Goal: Task Accomplishment & Management: Manage account settings

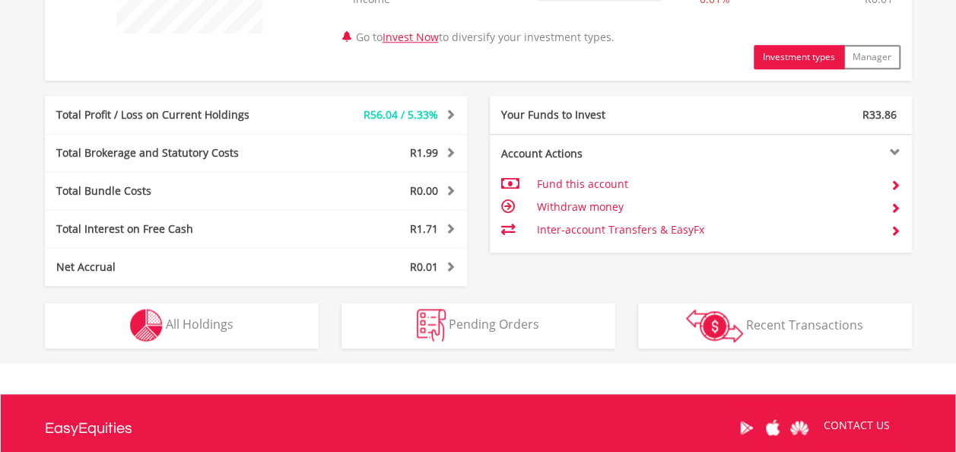
scroll to position [704, 0]
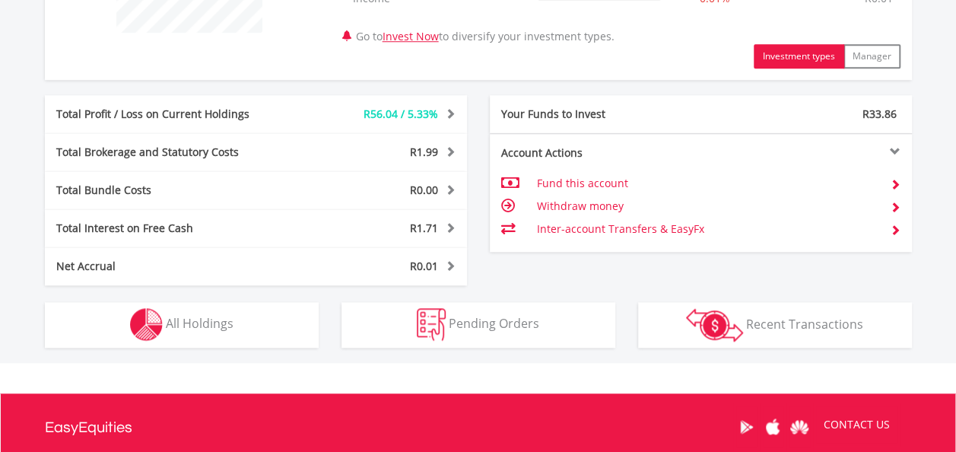
click at [444, 224] on span at bounding box center [448, 227] width 14 height 11
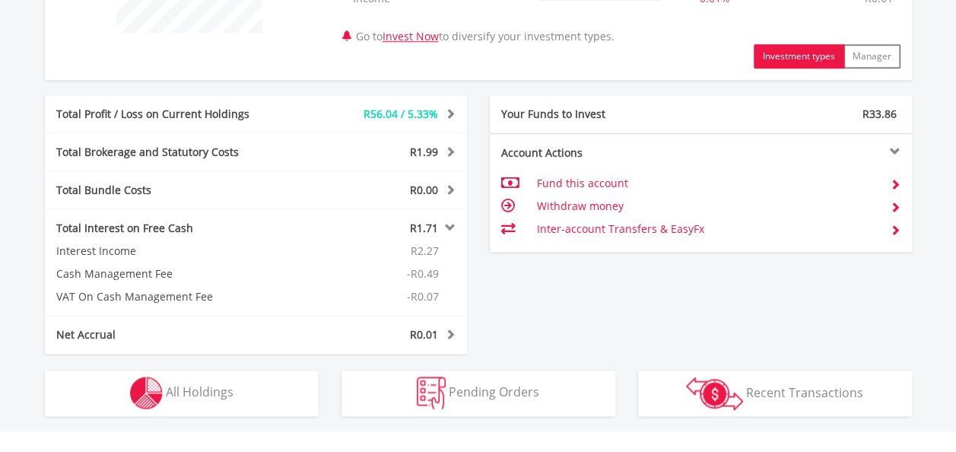
click at [444, 224] on span at bounding box center [448, 227] width 14 height 11
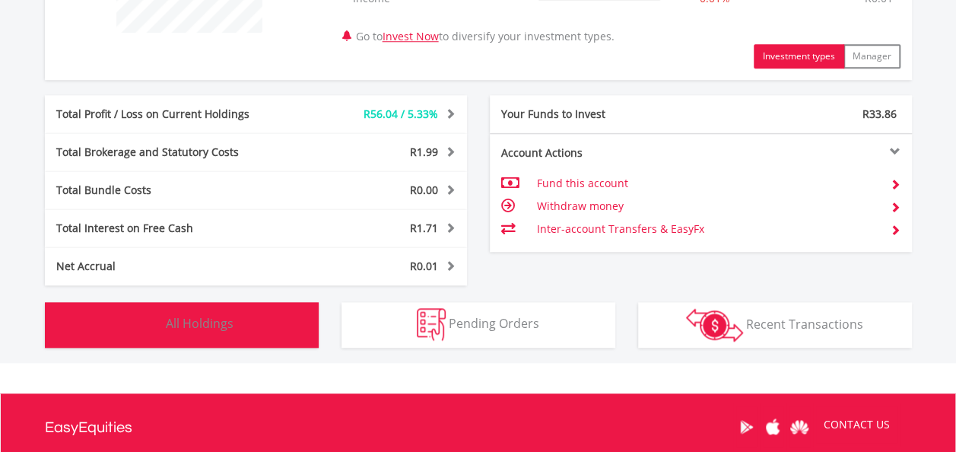
click at [177, 326] on span "All Holdings" at bounding box center [200, 323] width 68 height 17
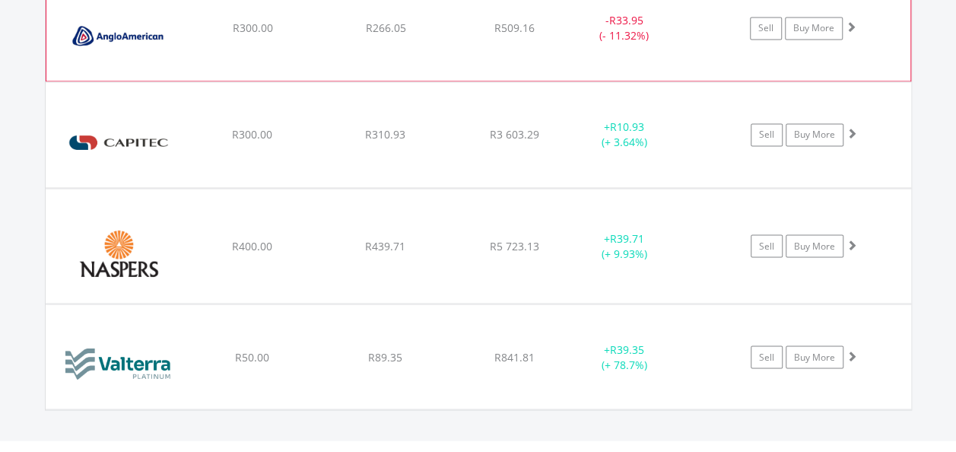
scroll to position [1152, 0]
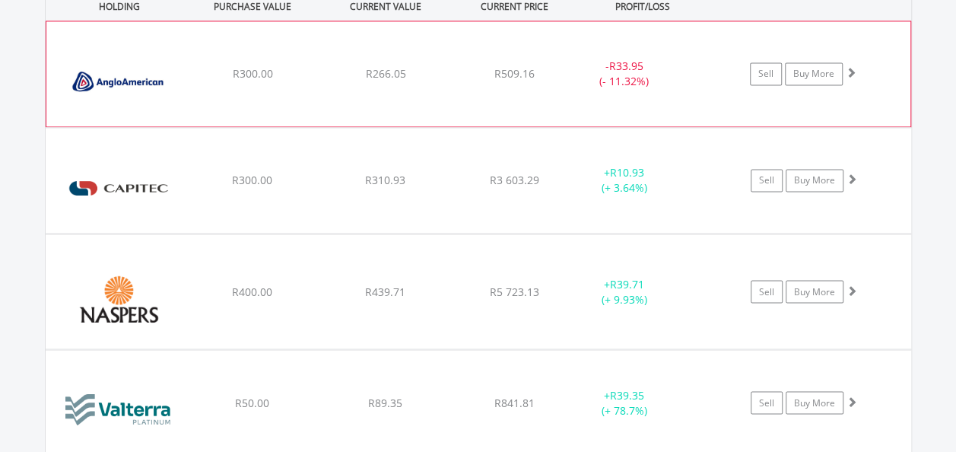
click at [437, 72] on div "R266.05" at bounding box center [385, 73] width 129 height 15
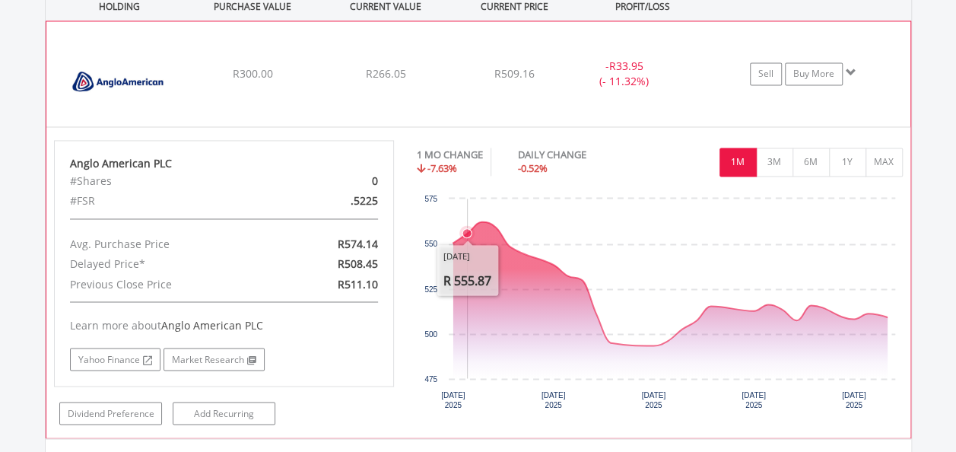
scroll to position [1259, 0]
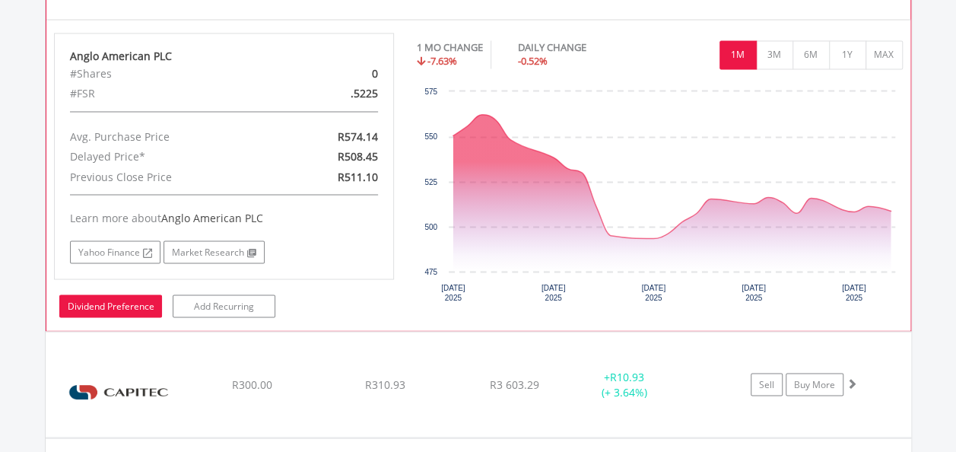
click at [132, 297] on link "Dividend Preference" at bounding box center [110, 305] width 103 height 23
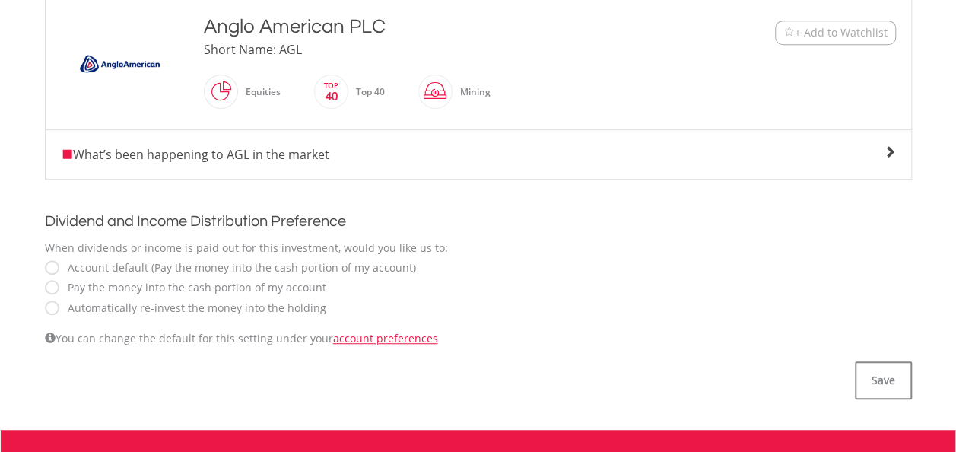
scroll to position [390, 0]
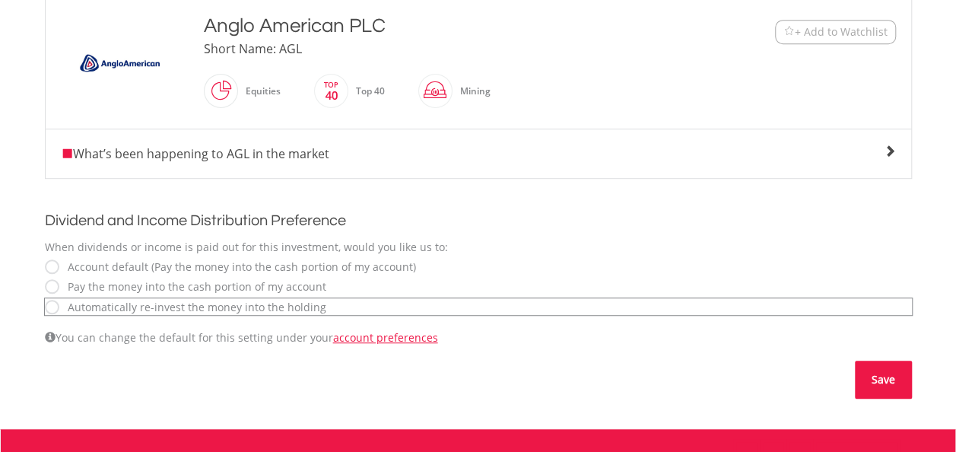
click at [878, 377] on button "Save" at bounding box center [883, 380] width 57 height 38
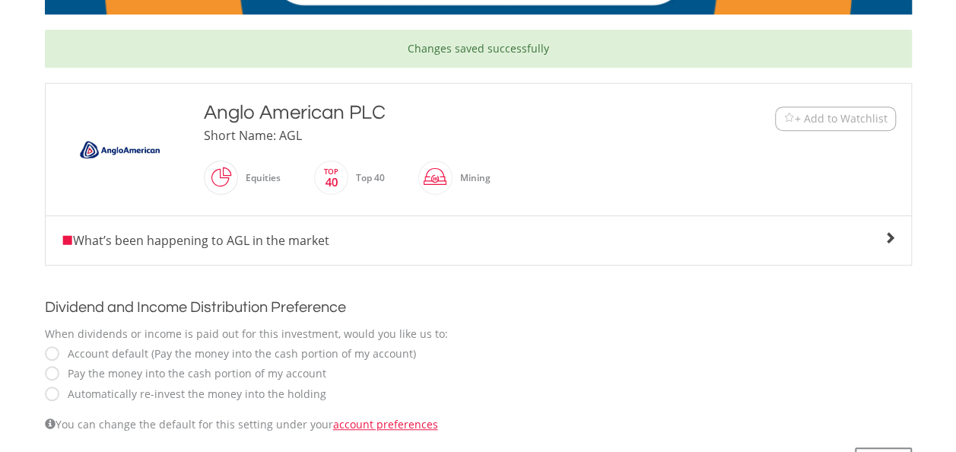
scroll to position [370, 0]
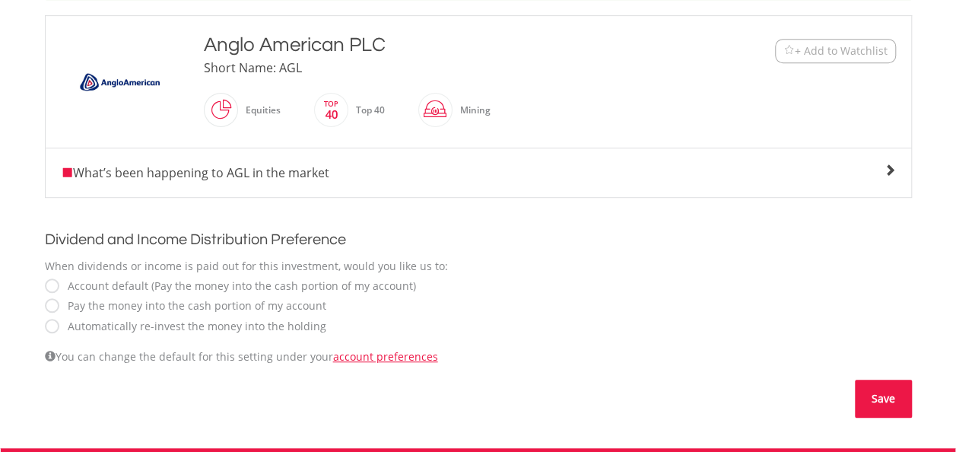
click at [890, 394] on button "Save" at bounding box center [883, 399] width 57 height 38
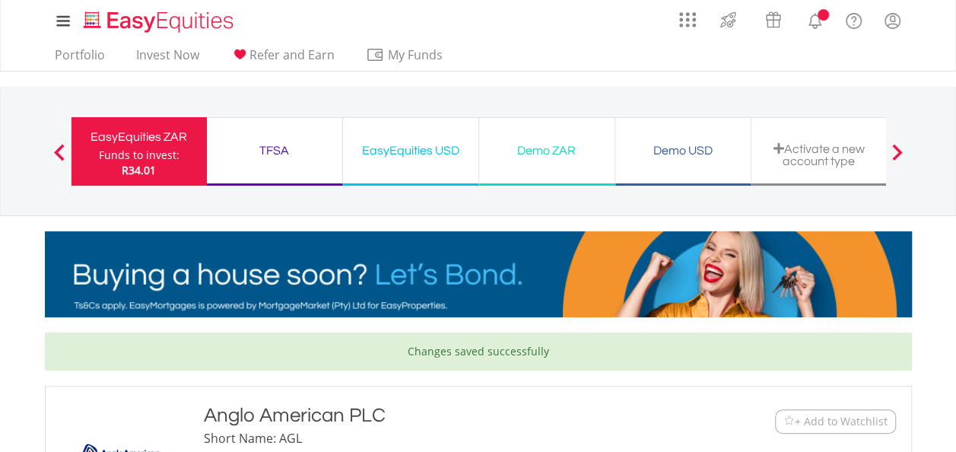
click at [105, 129] on div "EasyEquities ZAR" at bounding box center [139, 136] width 117 height 21
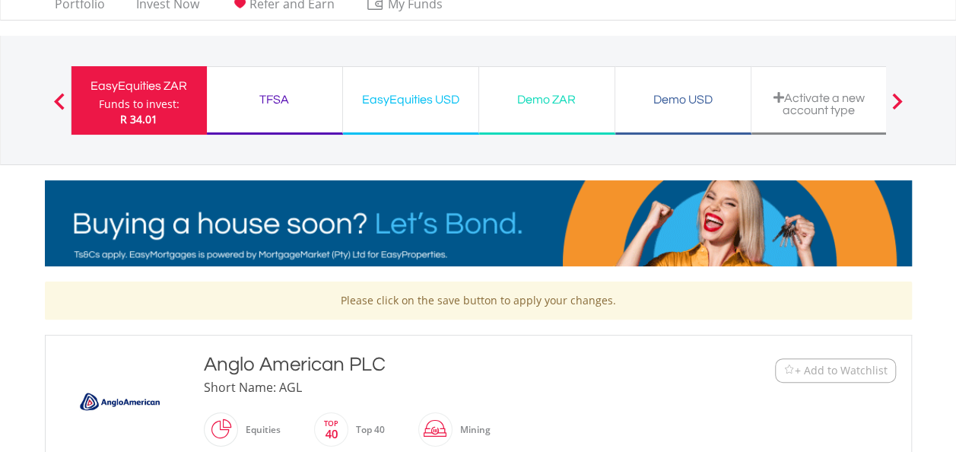
scroll to position [16, 0]
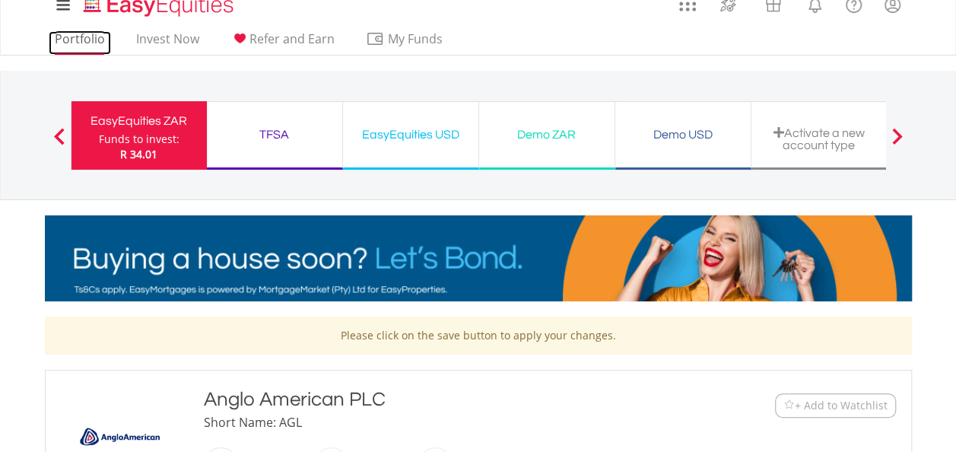
click at [94, 37] on link "Portfolio" at bounding box center [80, 43] width 62 height 24
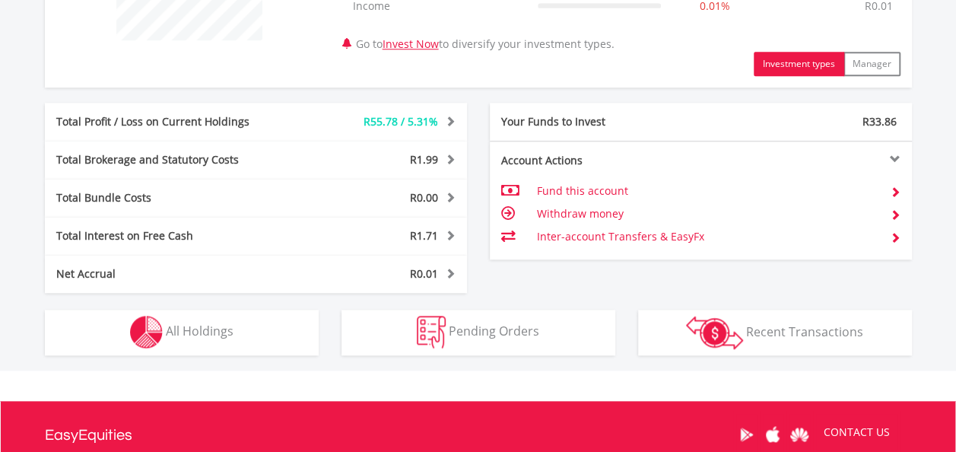
scroll to position [701, 0]
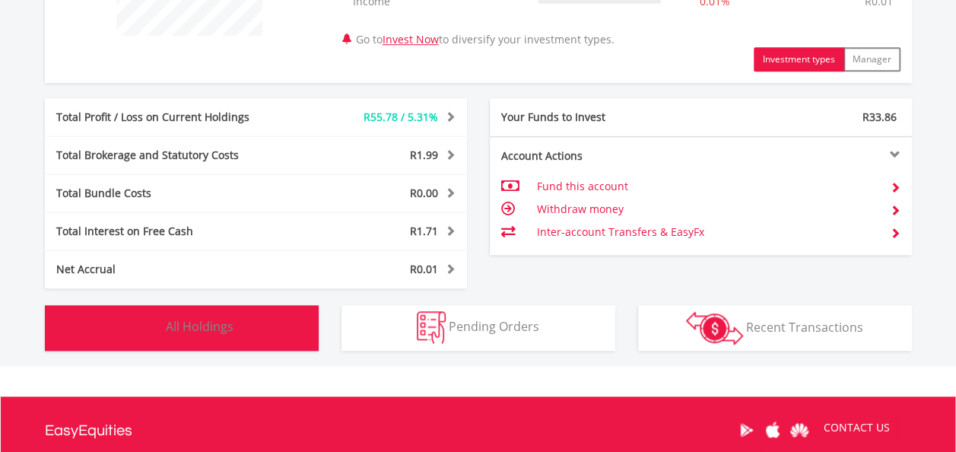
click at [220, 327] on span "All Holdings" at bounding box center [200, 326] width 68 height 17
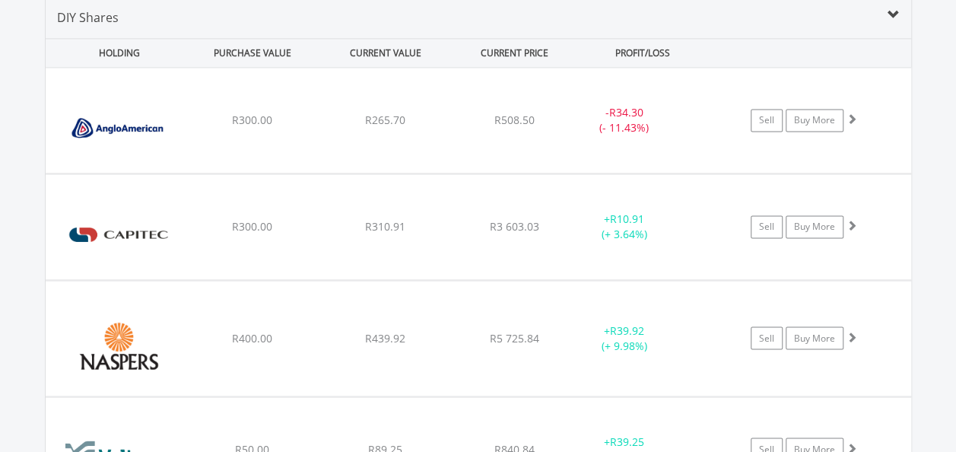
scroll to position [1100, 0]
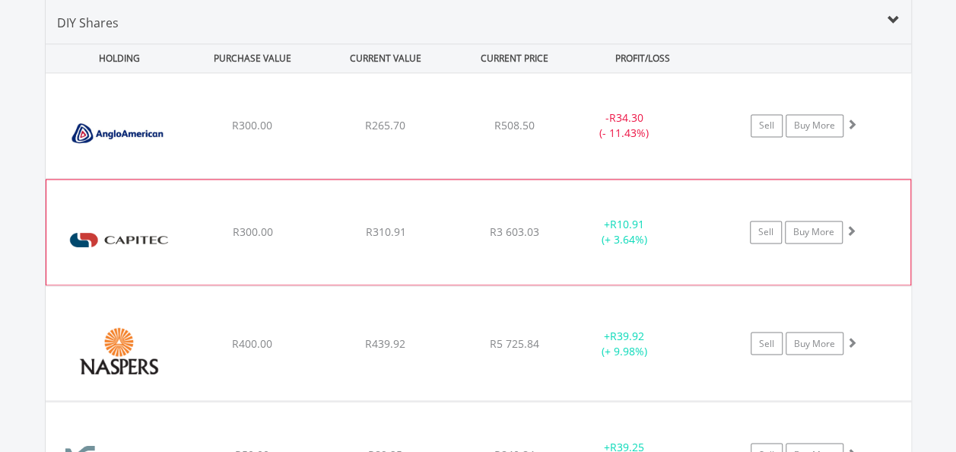
click at [871, 137] on div "Sell Buy More" at bounding box center [811, 125] width 199 height 23
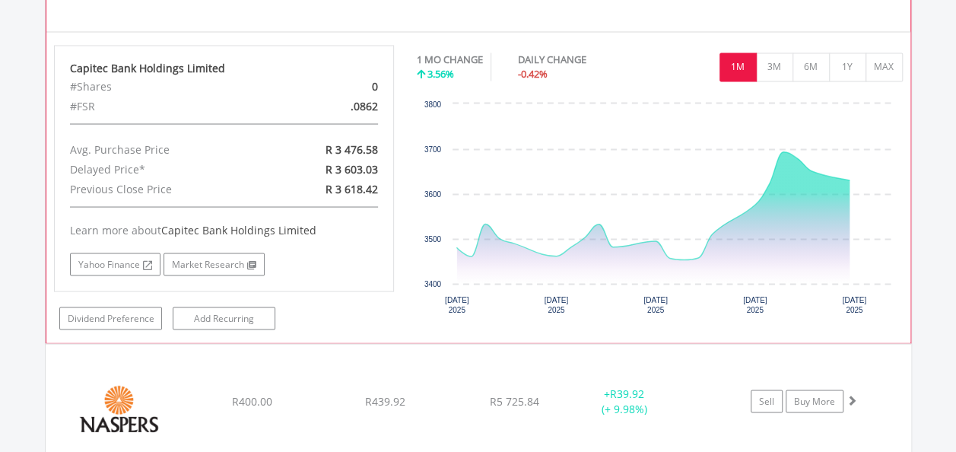
scroll to position [1358, 0]
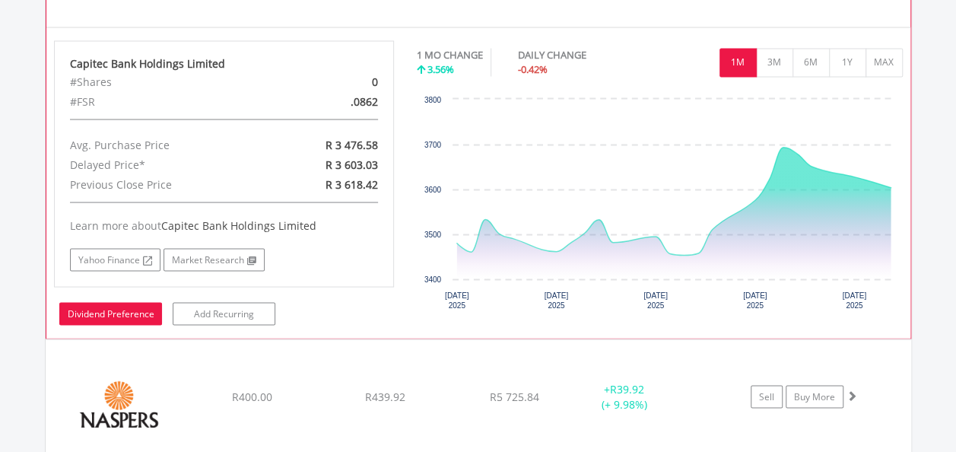
click at [102, 317] on link "Dividend Preference" at bounding box center [110, 313] width 103 height 23
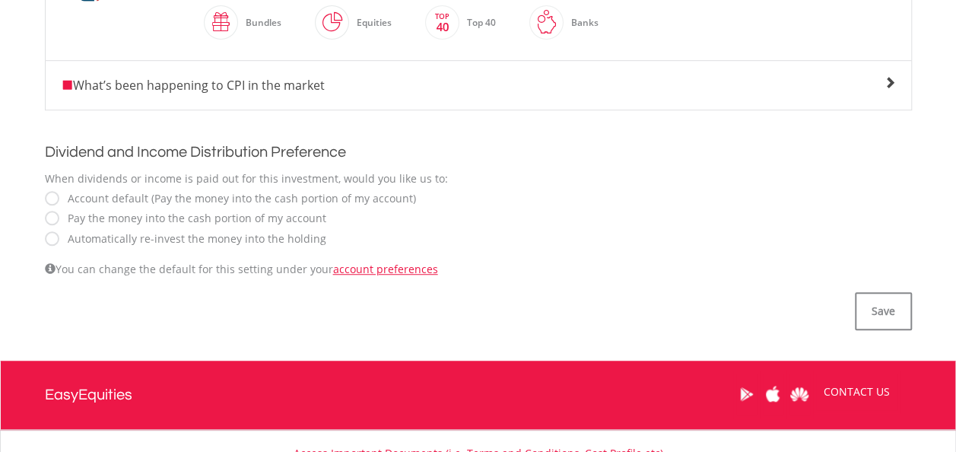
scroll to position [460, 0]
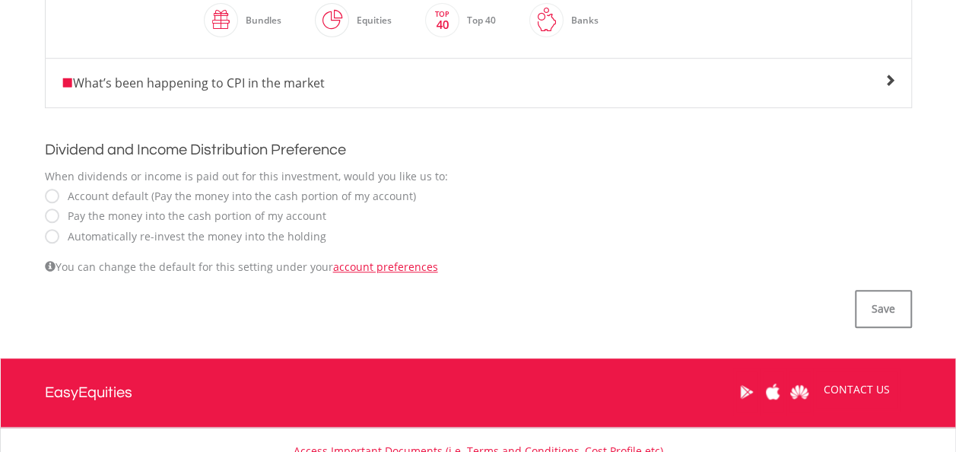
click at [60, 231] on label "Automatically re-invest the money into the holding" at bounding box center [193, 236] width 266 height 15
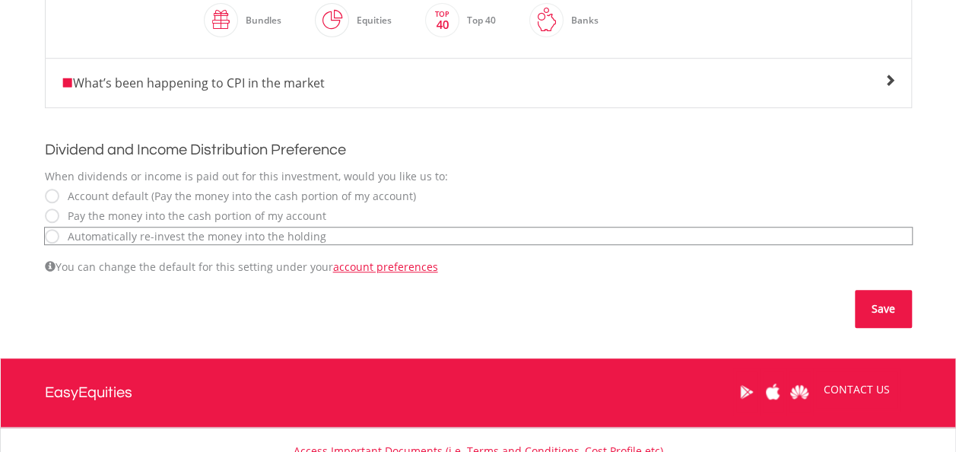
click at [876, 304] on button "Save" at bounding box center [883, 309] width 57 height 38
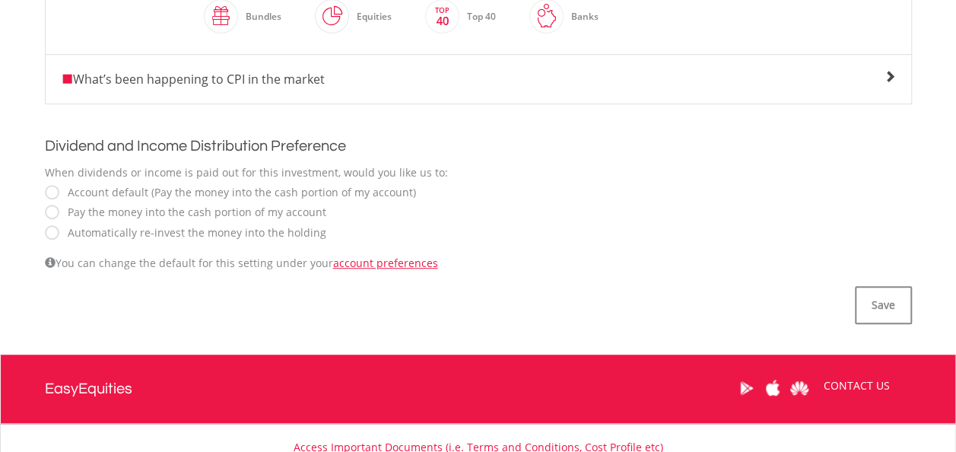
scroll to position [469, 0]
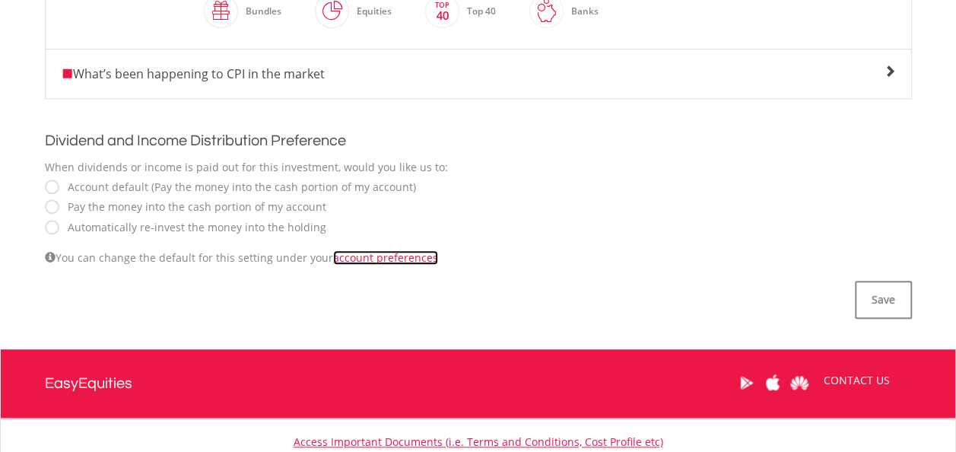
click at [374, 250] on link "account preferences" at bounding box center [385, 257] width 105 height 14
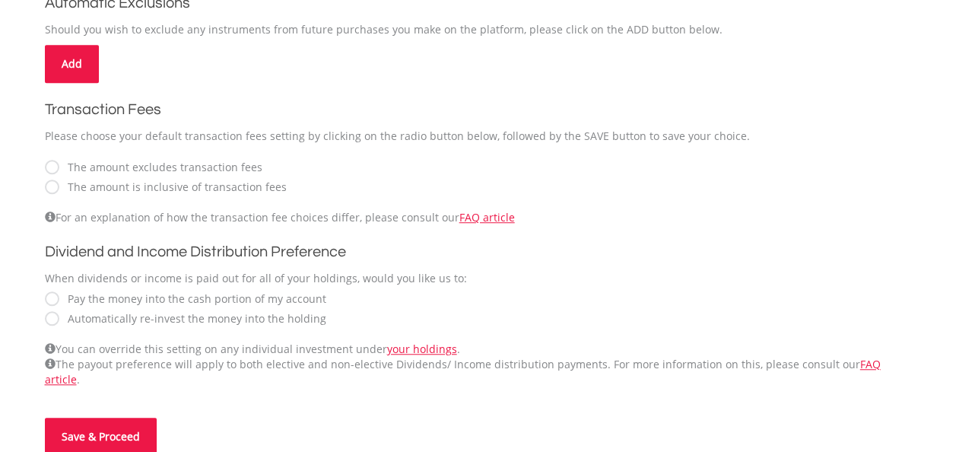
scroll to position [444, 0]
click at [60, 320] on label "Automatically re-invest the money into the holding" at bounding box center [193, 317] width 266 height 15
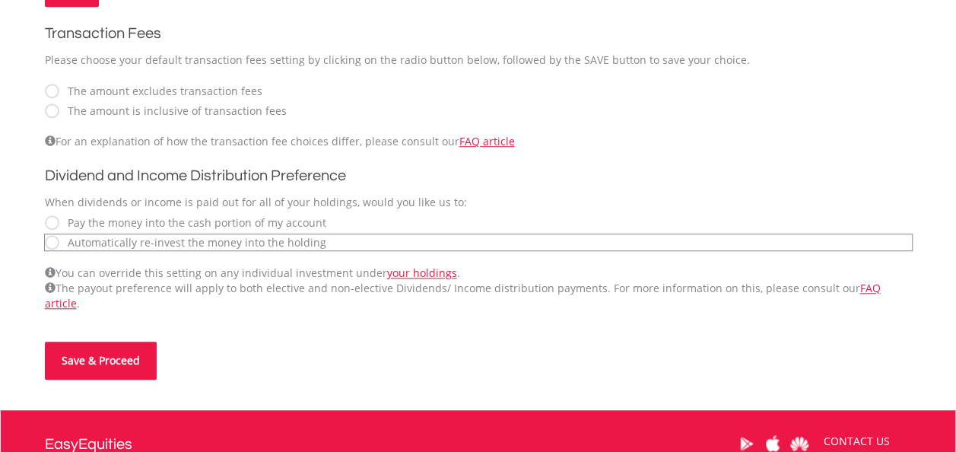
scroll to position [520, 0]
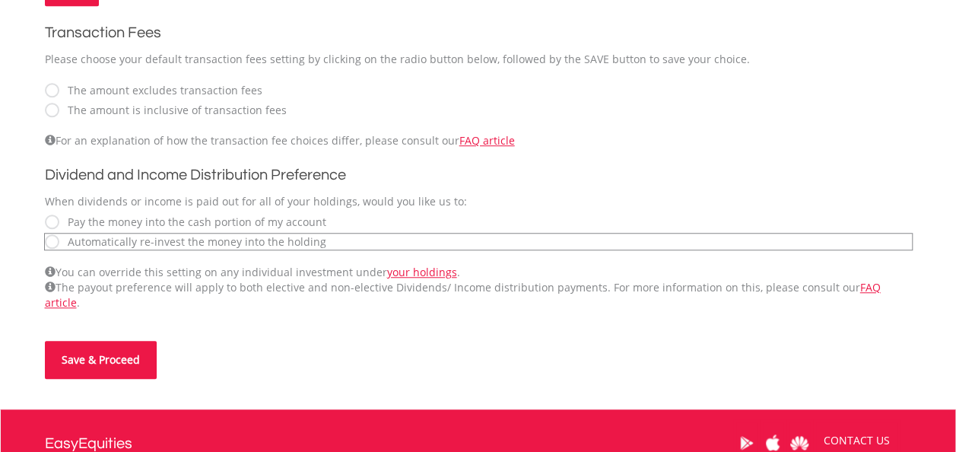
click at [116, 345] on button "Save & Proceed" at bounding box center [101, 360] width 112 height 38
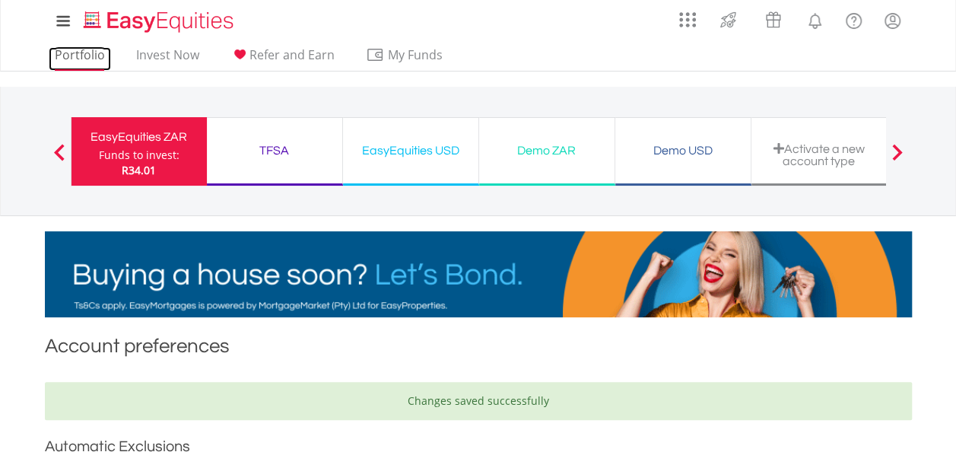
click at [79, 55] on link "Portfolio" at bounding box center [80, 59] width 62 height 24
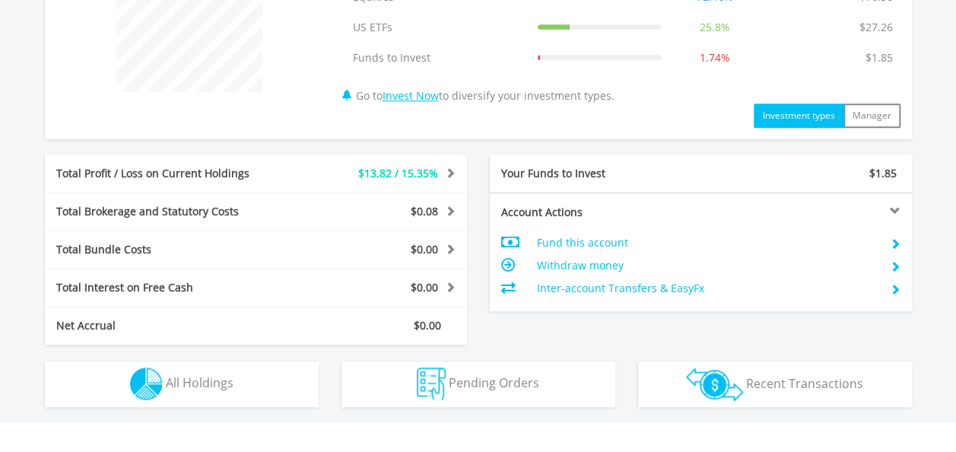
scroll to position [647, 0]
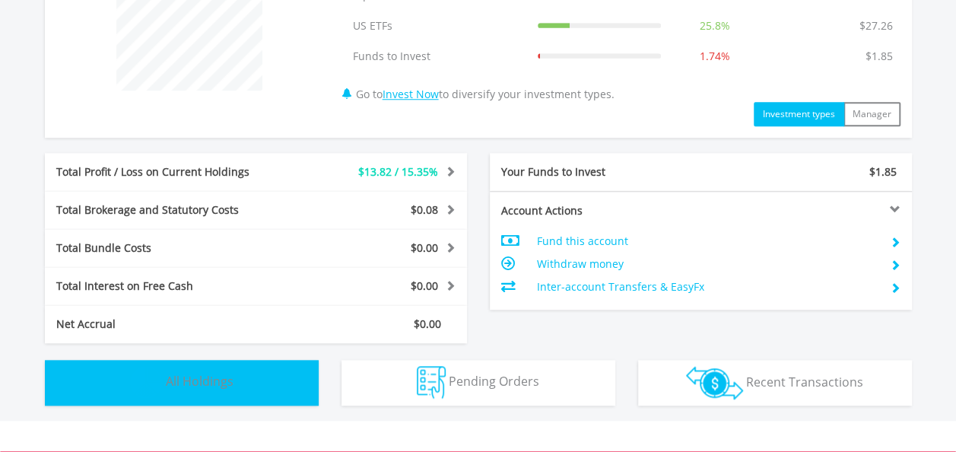
click at [269, 372] on button "Holdings All Holdings" at bounding box center [182, 383] width 274 height 46
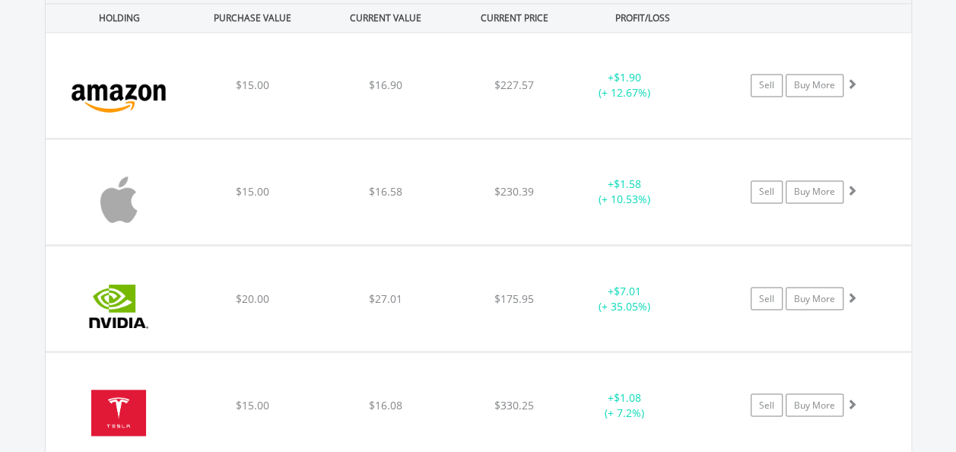
scroll to position [1073, 0]
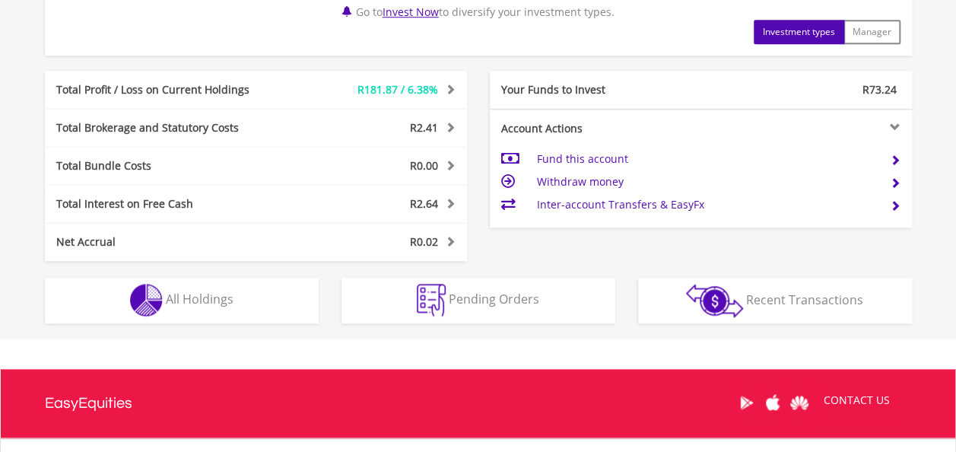
scroll to position [894, 0]
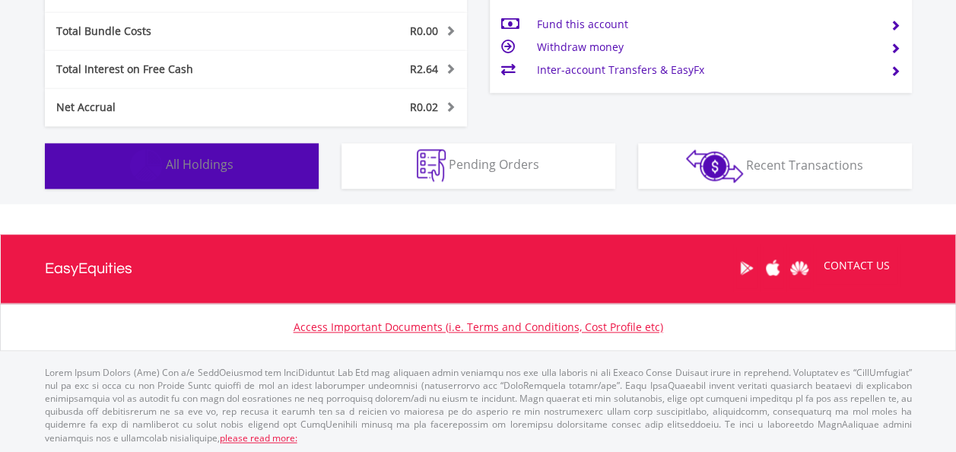
click at [220, 174] on button "Holdings All Holdings" at bounding box center [182, 166] width 274 height 46
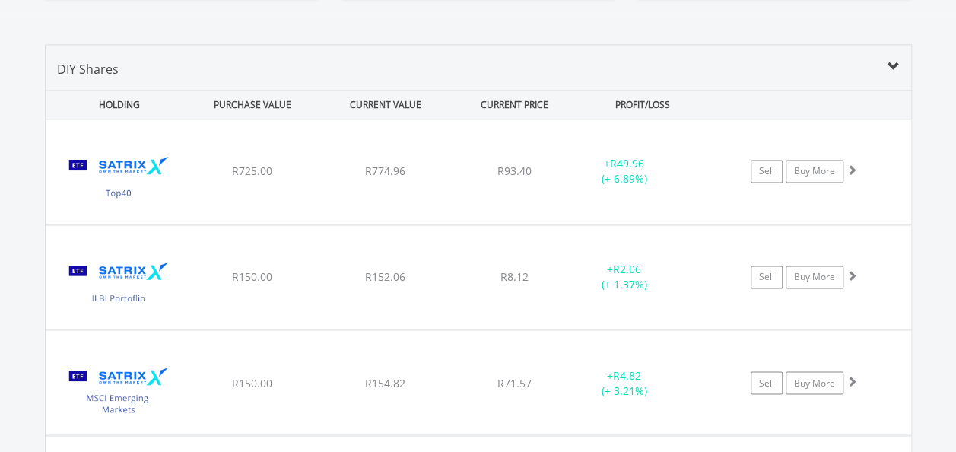
scroll to position [1083, 0]
